Goal: Use online tool/utility: Utilize a website feature to perform a specific function

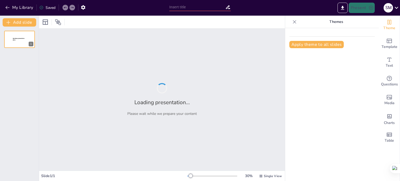
type input "Transformaciones en la Construcción: La Evolución de Materiales desde el Siglo …"
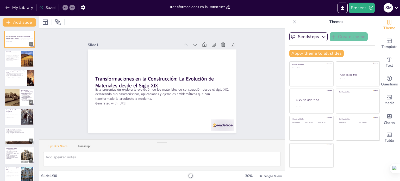
checkbox input "true"
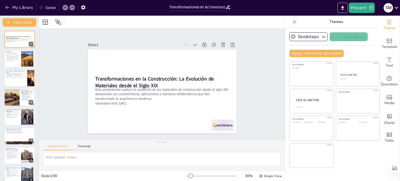
checkbox input "true"
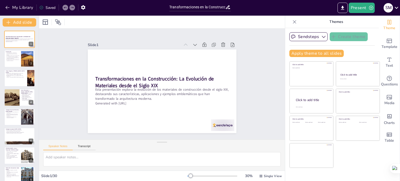
checkbox input "true"
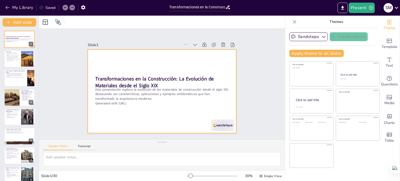
checkbox input "true"
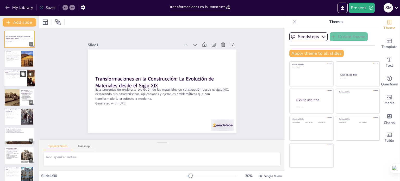
checkbox input "true"
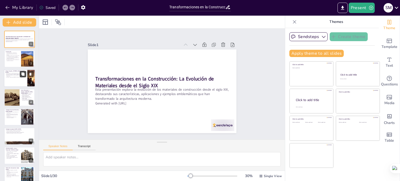
checkbox input "true"
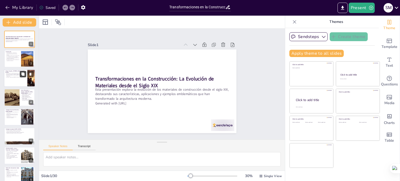
checkbox input "true"
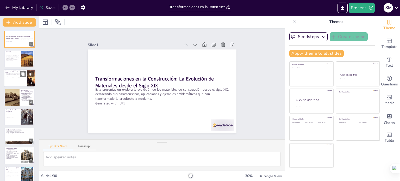
checkbox input "true"
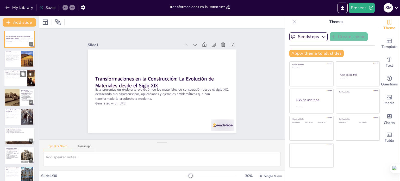
checkbox input "true"
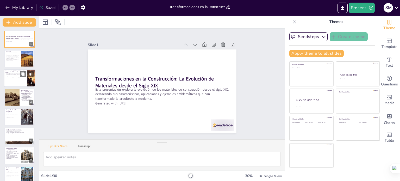
checkbox input "true"
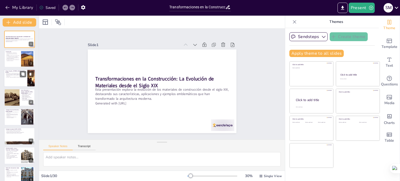
checkbox input "true"
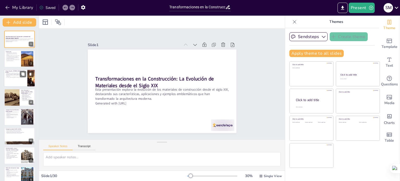
scroll to position [26, 0]
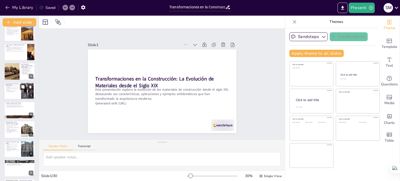
checkbox input "true"
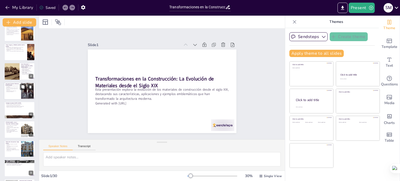
checkbox input "true"
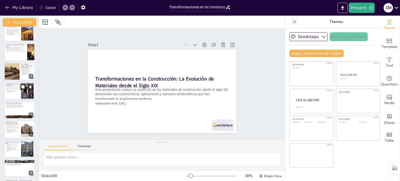
checkbox input "true"
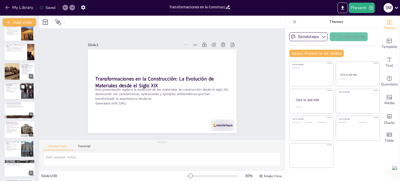
checkbox input "true"
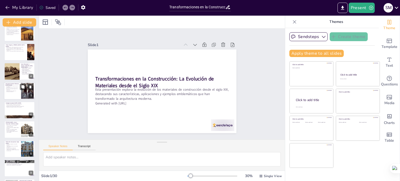
checkbox input "true"
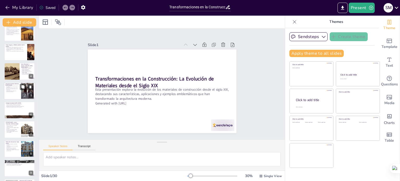
scroll to position [0, 0]
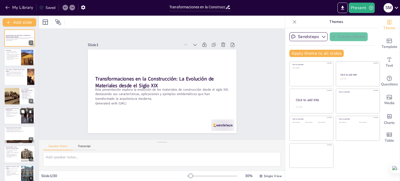
checkbox input "true"
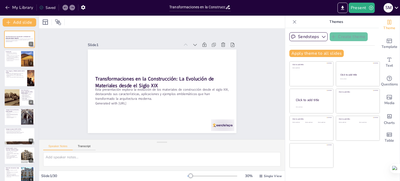
checkbox input "true"
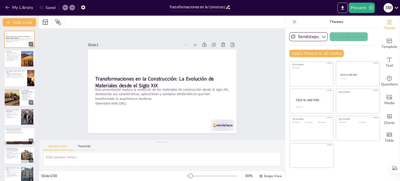
checkbox input "true"
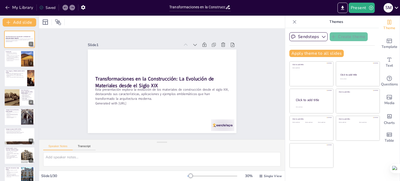
checkbox input "true"
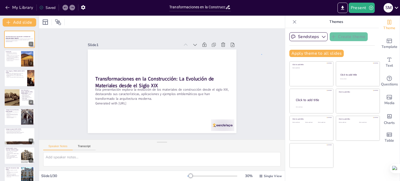
click at [262, 54] on div "Slide 1 Transformaciones en la Construcción: La Evolución de Materiales desde e…" at bounding box center [162, 83] width 270 height 201
checkbox input "true"
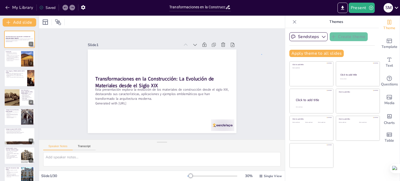
checkbox input "true"
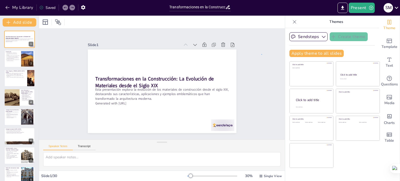
checkbox input "true"
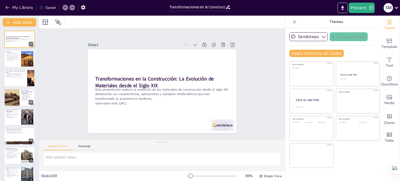
checkbox input "true"
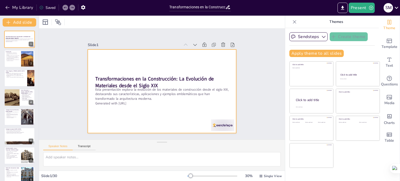
checkbox input "true"
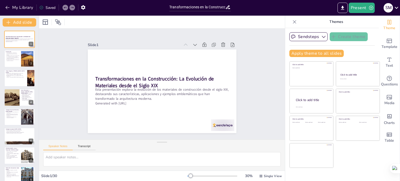
checkbox input "true"
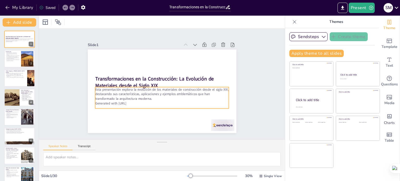
checkbox input "true"
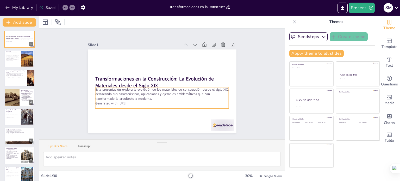
checkbox input "true"
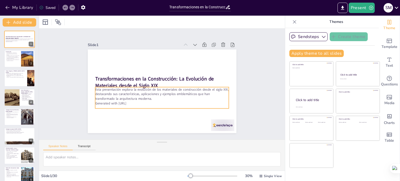
checkbox input "true"
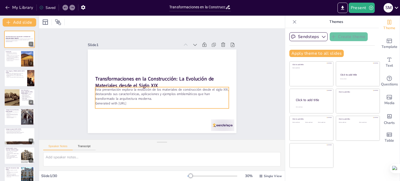
checkbox input "true"
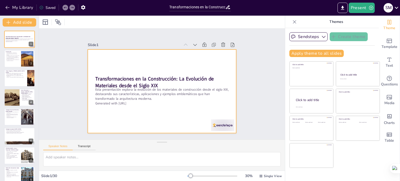
checkbox input "true"
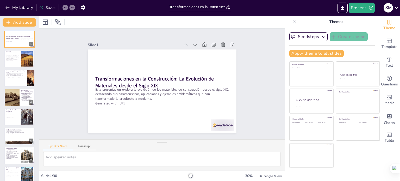
checkbox input "true"
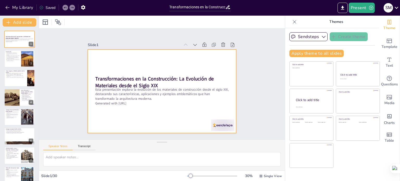
checkbox input "true"
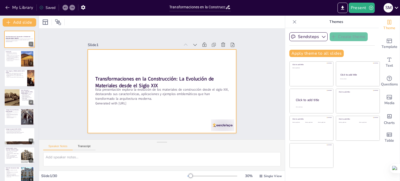
checkbox input "true"
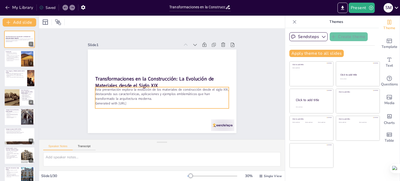
checkbox input "true"
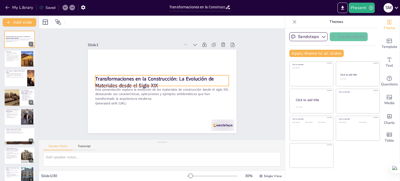
checkbox input "true"
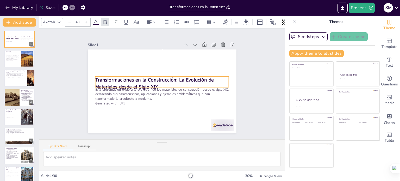
checkbox input "true"
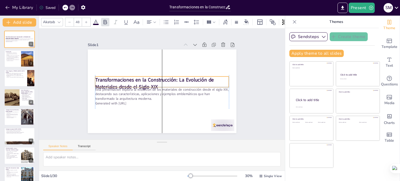
checkbox input "true"
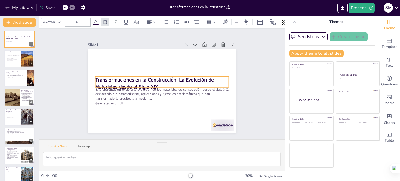
checkbox input "true"
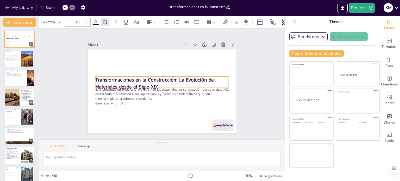
checkbox input "true"
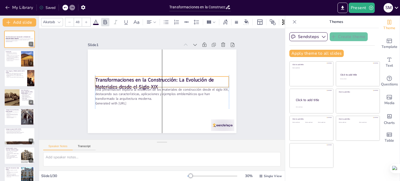
checkbox input "true"
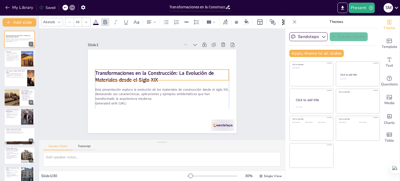
drag, startPoint x: 134, startPoint y: 82, endPoint x: 136, endPoint y: 76, distance: 6.4
click at [136, 76] on strong "Transformaciones en la Construcción: La Evolución de Materiales desde el Siglo …" at bounding box center [156, 73] width 120 height 20
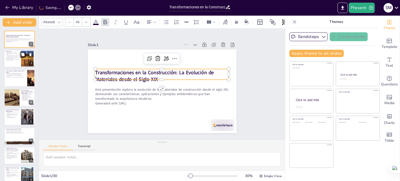
click at [20, 60] on div at bounding box center [19, 59] width 31 height 18
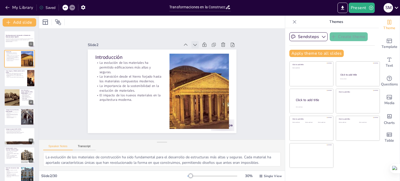
click at [198, 48] on div at bounding box center [202, 52] width 9 height 9
click at [187, 45] on icon at bounding box center [190, 48] width 6 height 6
drag, startPoint x: 24, startPoint y: 76, endPoint x: 22, endPoint y: 80, distance: 4.8
click at [22, 80] on div "Hierro Forjado y [PERSON_NAME] ([DATE]-[DATE]) Hierro forjado y colado revoluci…" at bounding box center [19, 78] width 31 height 18
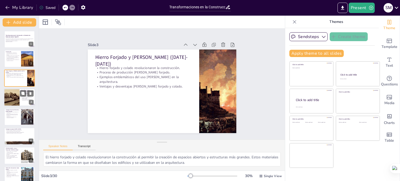
click at [17, 94] on div at bounding box center [11, 98] width 25 height 18
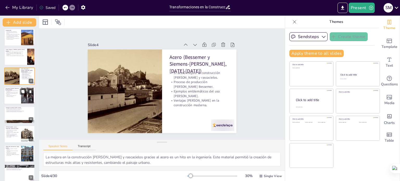
scroll to position [26, 0]
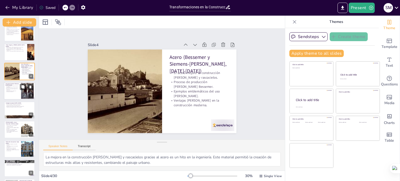
click at [14, 92] on div at bounding box center [19, 91] width 31 height 18
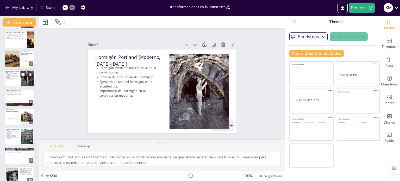
scroll to position [39, 0]
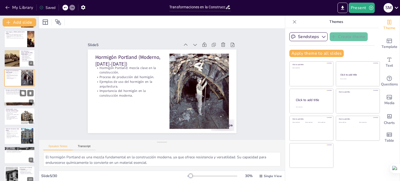
click at [13, 97] on div at bounding box center [19, 97] width 31 height 18
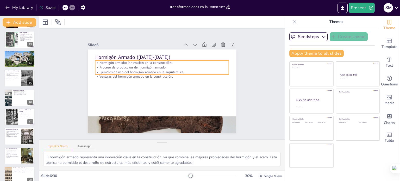
scroll to position [241, 0]
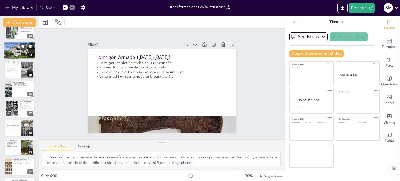
click at [11, 54] on div at bounding box center [19, 50] width 31 height 21
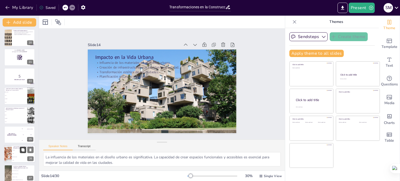
scroll to position [422, 0]
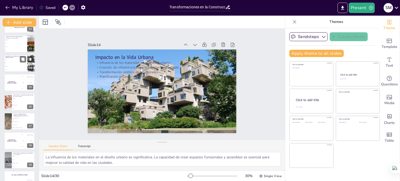
click at [9, 81] on div "The winner is [PERSON_NAME]" at bounding box center [11, 82] width 15 height 17
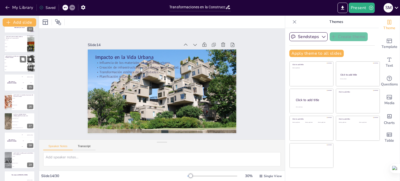
scroll to position [400, 0]
